Goal: Obtain resource: Download file/media

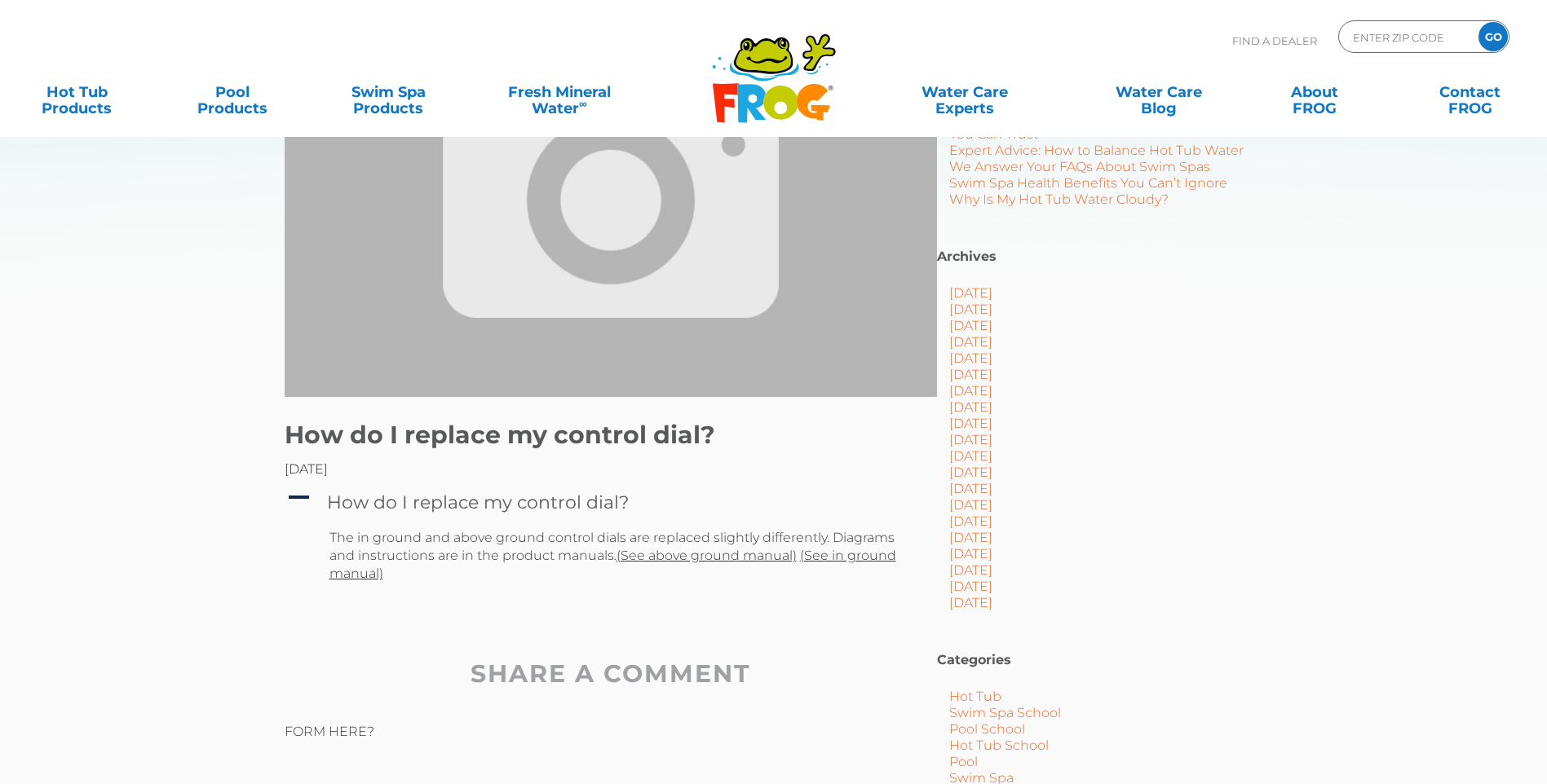
scroll to position [85, 0]
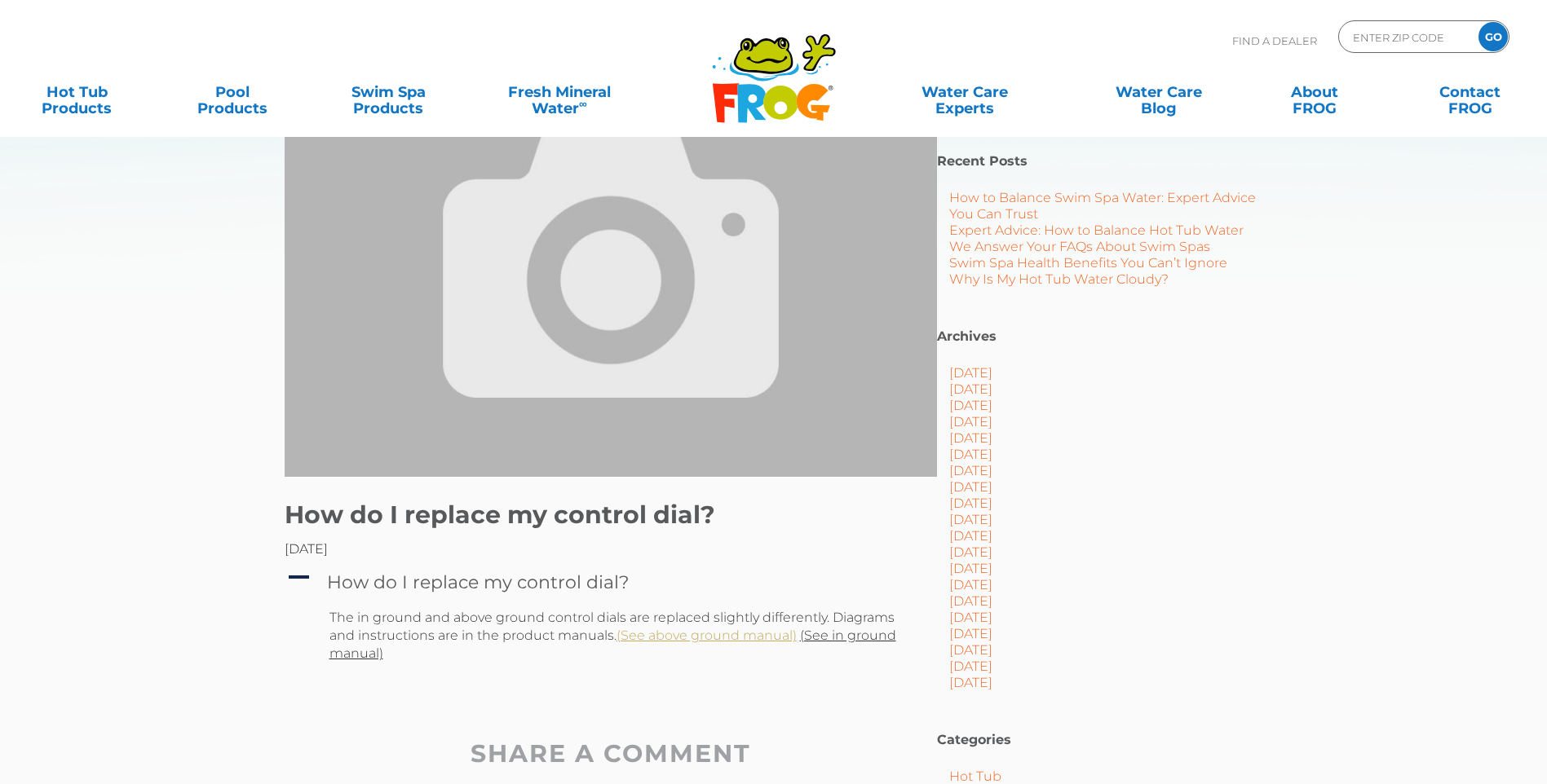
click at [708, 634] on link "(See above ground manual)" at bounding box center [706, 635] width 180 height 15
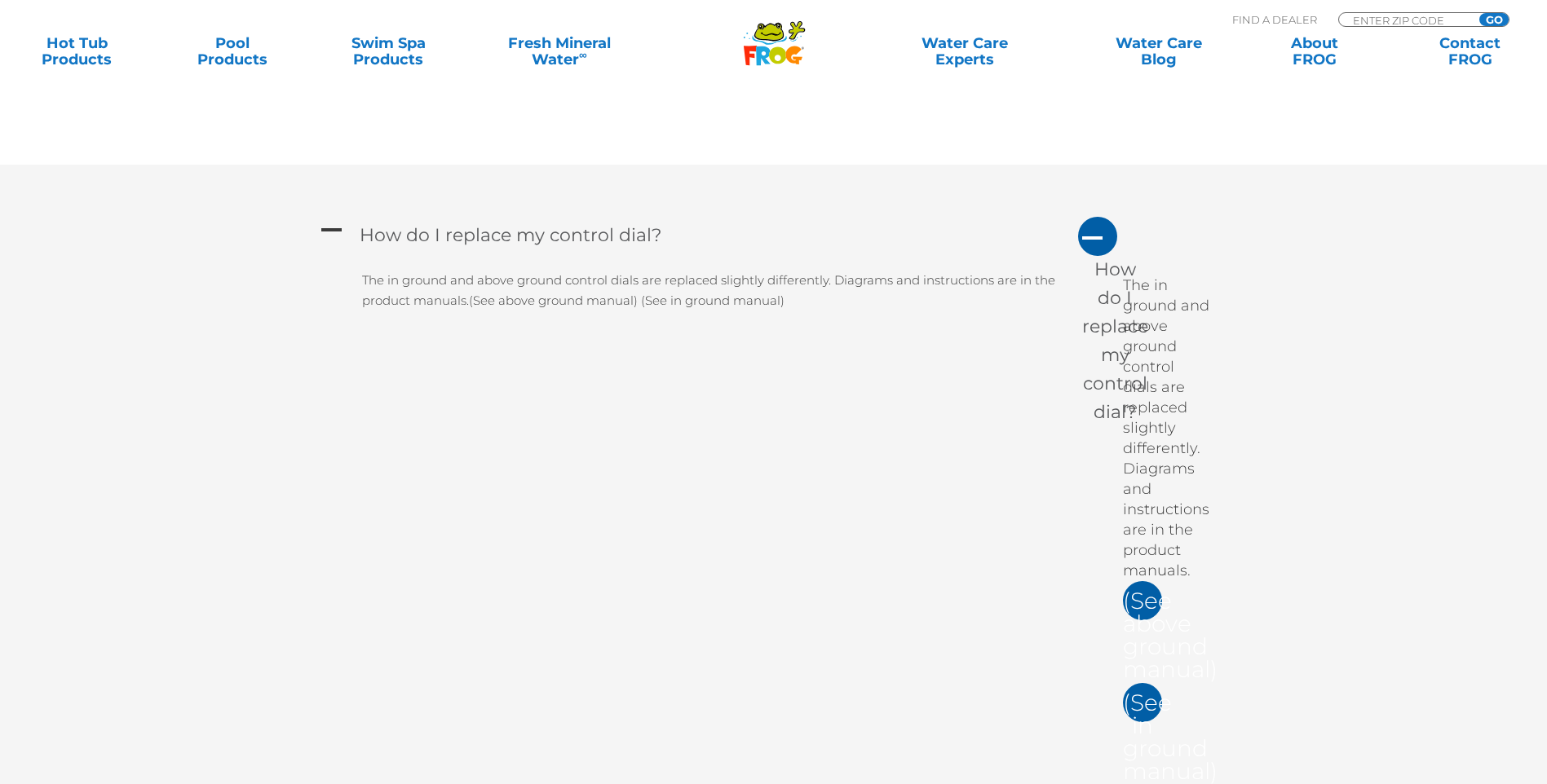
scroll to position [1470, 0]
click at [1145, 584] on link "(See above ground manual)" at bounding box center [1143, 602] width 40 height 40
